Goal: Information Seeking & Learning: Learn about a topic

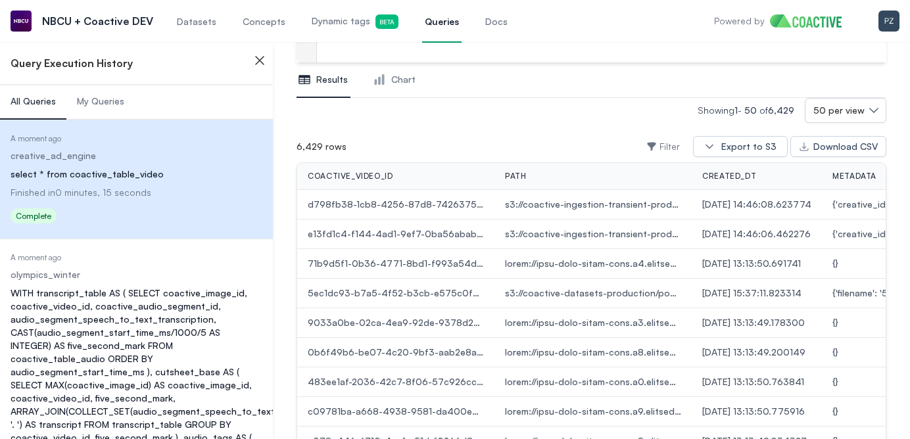
scroll to position [78, 0]
click at [202, 23] on span "Datasets" at bounding box center [196, 21] width 39 height 13
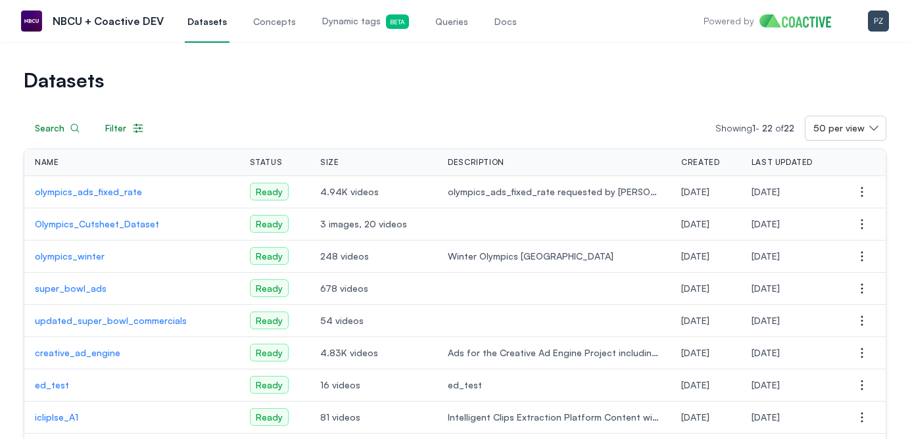
click at [791, 21] on img at bounding box center [801, 20] width 82 height 13
click at [885, 21] on img "button" at bounding box center [878, 21] width 21 height 21
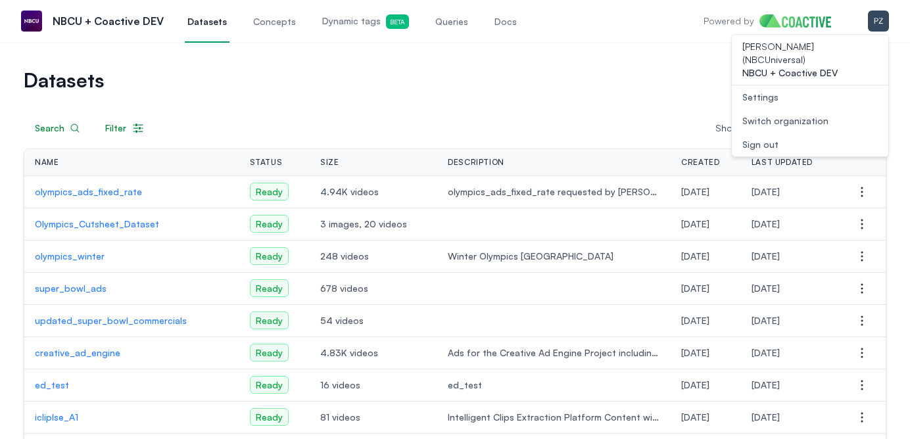
click at [780, 114] on div "Switch organization" at bounding box center [786, 120] width 86 height 13
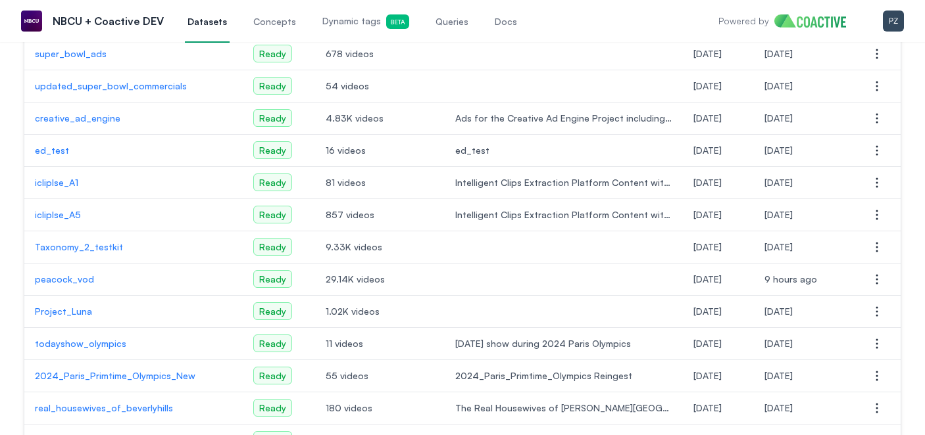
click at [441, 28] on span "Queries" at bounding box center [451, 21] width 33 height 13
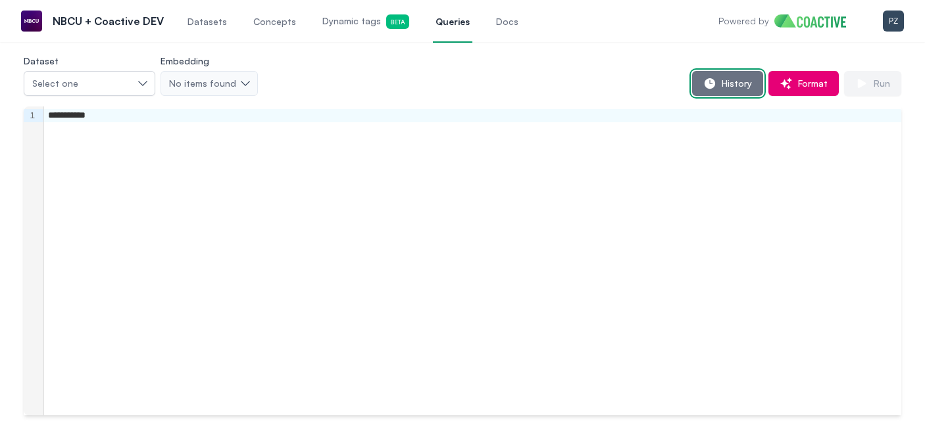
click at [729, 86] on span "History" at bounding box center [734, 83] width 36 height 13
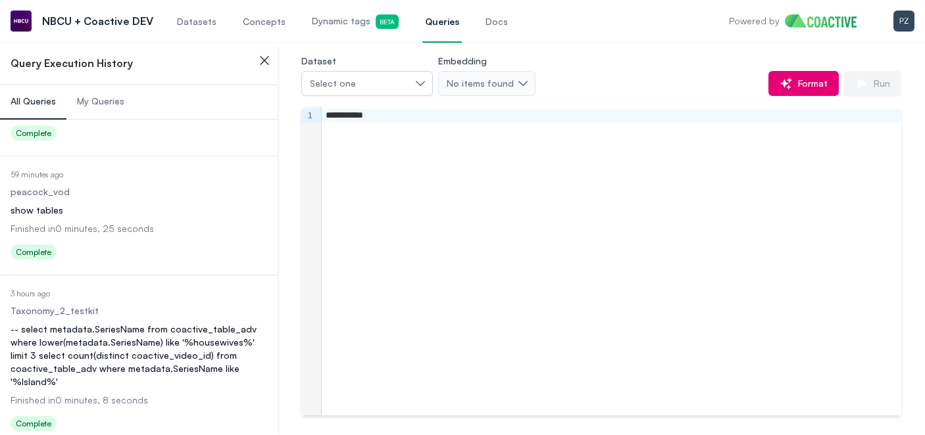
scroll to position [883, 0]
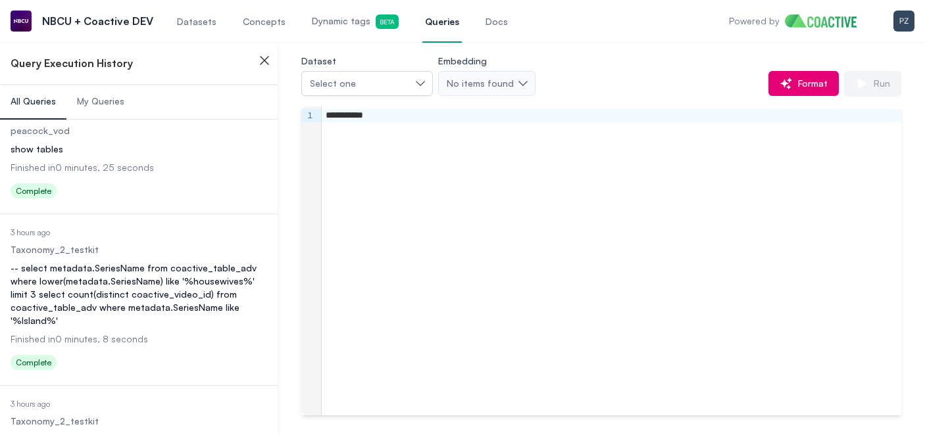
click at [108, 105] on span "My Queries" at bounding box center [100, 101] width 47 height 13
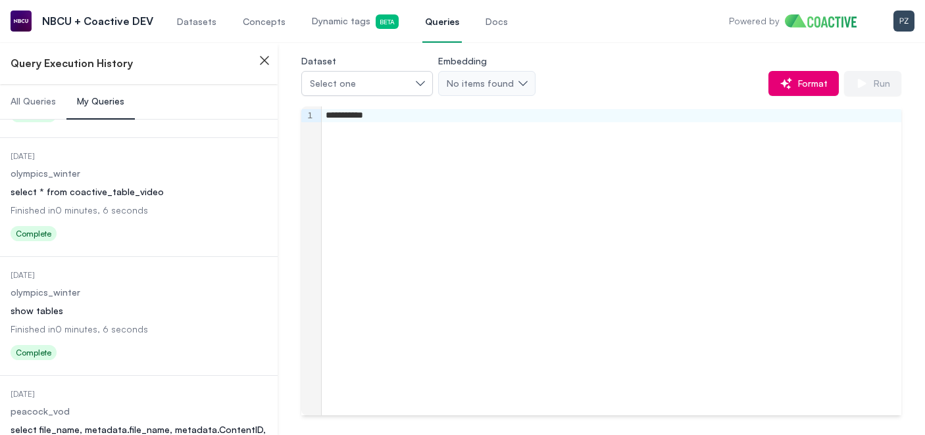
scroll to position [240, 0]
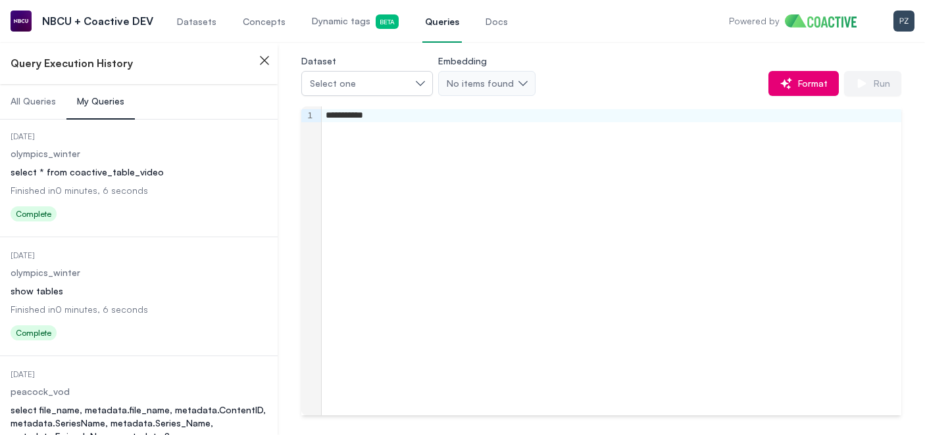
click at [124, 293] on div "show tables" at bounding box center [139, 291] width 257 height 13
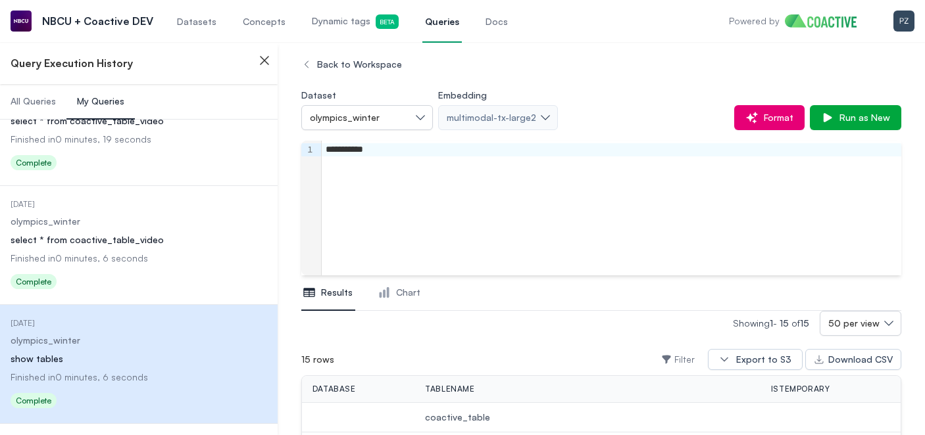
scroll to position [157, 0]
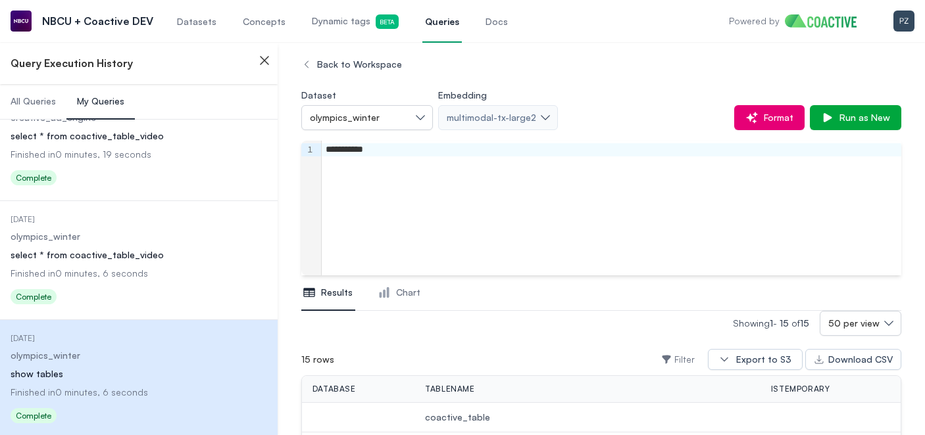
click at [136, 263] on dl "Date Executed 20 days ago Dataset olympics_winter Query select * from coactive_…" at bounding box center [139, 261] width 257 height 95
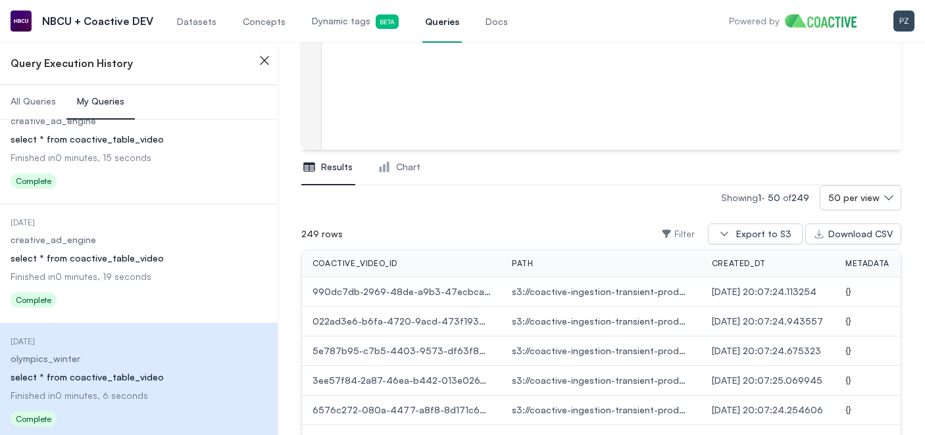
scroll to position [223, 0]
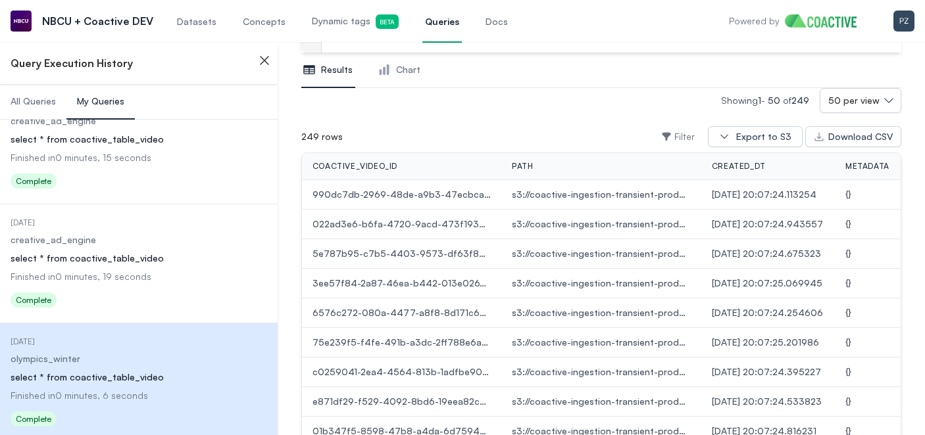
click at [172, 22] on div "NBCU + Coactive DEV Datasets Concepts Dynamic tags Beta Queries Docs" at bounding box center [261, 21] width 500 height 42
click at [192, 22] on span "Datasets" at bounding box center [196, 21] width 39 height 13
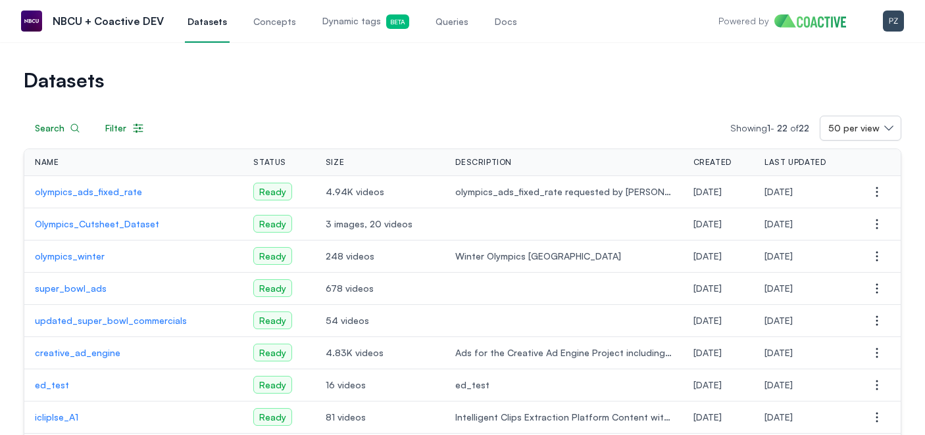
click at [92, 260] on p "olympics_winter" at bounding box center [133, 256] width 197 height 13
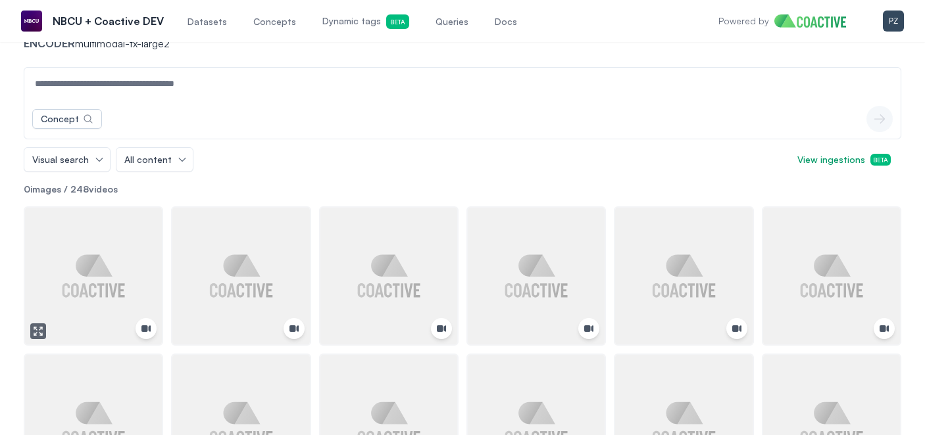
scroll to position [114, 0]
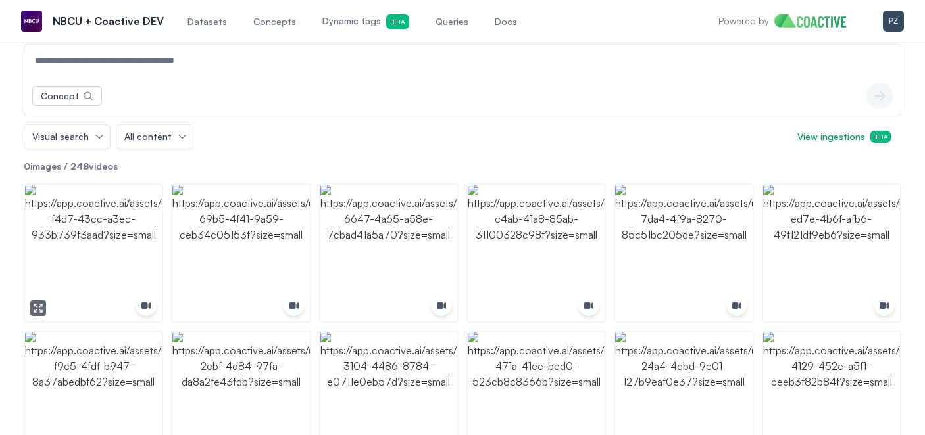
click at [105, 272] on img "button" at bounding box center [93, 253] width 137 height 137
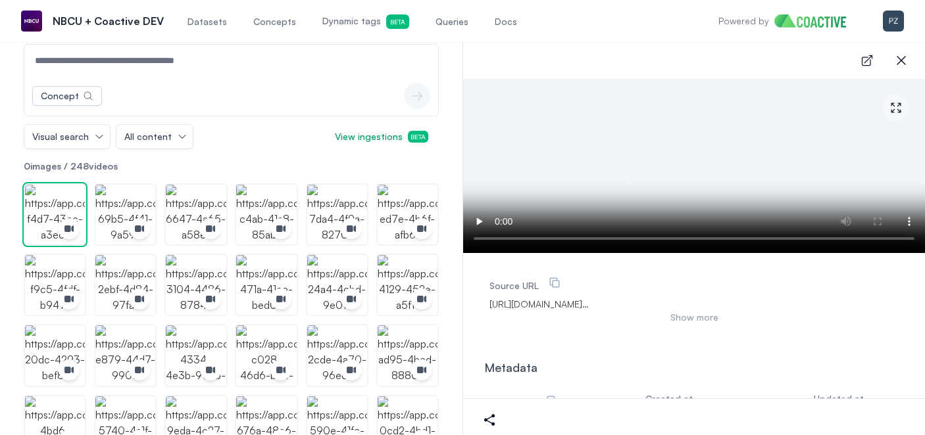
click at [708, 324] on button "Show more" at bounding box center [693, 317] width 409 height 13
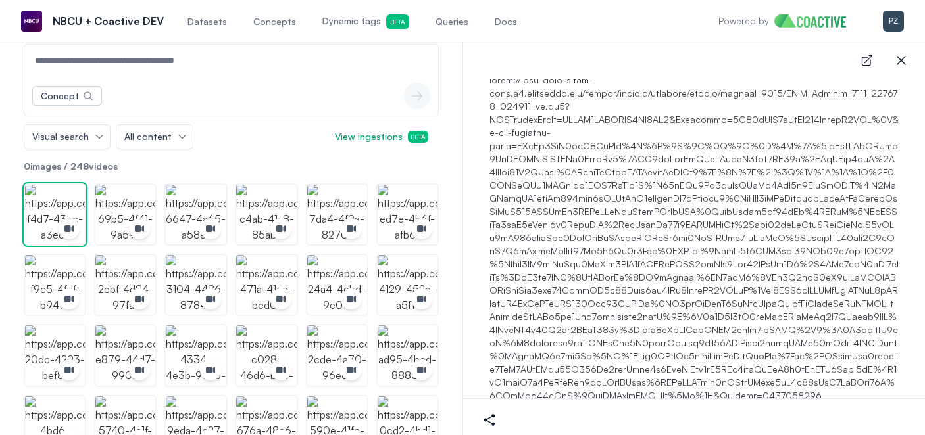
scroll to position [103, 0]
